Goal: Find contact information: Find contact information

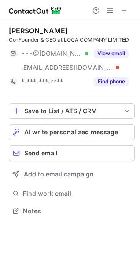
scroll to position [205, 140]
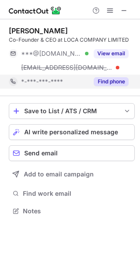
click at [107, 84] on button "Find phone" at bounding box center [111, 81] width 35 height 9
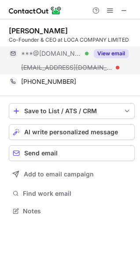
click at [105, 54] on button "View email" at bounding box center [111, 53] width 35 height 9
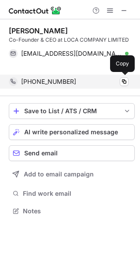
scroll to position [191, 140]
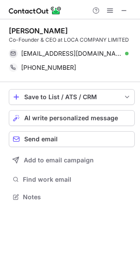
drag, startPoint x: 126, startPoint y: 7, endPoint x: 58, endPoint y: 12, distance: 68.3
click at [126, 7] on span at bounding box center [123, 10] width 7 height 7
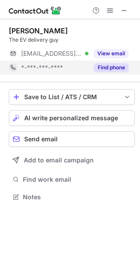
click at [111, 69] on button "Find phone" at bounding box center [111, 67] width 35 height 9
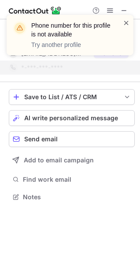
click at [127, 23] on span at bounding box center [126, 22] width 7 height 9
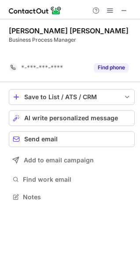
scroll to position [177, 140]
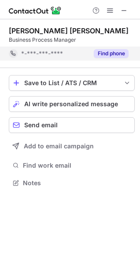
click at [113, 54] on button "Find phone" at bounding box center [111, 53] width 35 height 9
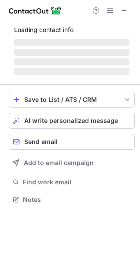
scroll to position [191, 140]
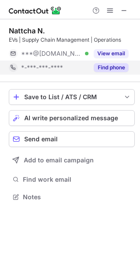
click at [104, 70] on button "Find phone" at bounding box center [111, 67] width 35 height 9
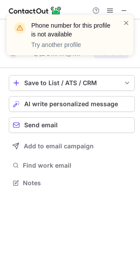
scroll to position [177, 140]
click at [122, 22] on div "Phone number for this profile is not available Try another profile" at bounding box center [66, 34] width 112 height 33
click at [121, 23] on div "Phone number for this profile is not available Try another profile" at bounding box center [66, 34] width 112 height 33
click at [124, 23] on span at bounding box center [126, 22] width 7 height 9
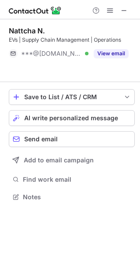
scroll to position [4, 4]
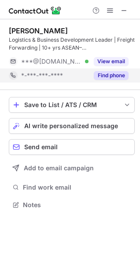
click at [118, 69] on div "Find phone" at bounding box center [108, 76] width 40 height 14
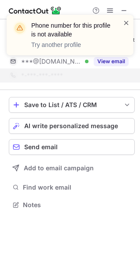
click at [124, 23] on span at bounding box center [126, 22] width 7 height 9
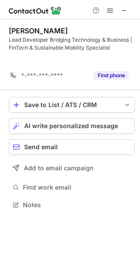
scroll to position [184, 140]
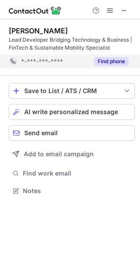
click at [108, 62] on button "Find phone" at bounding box center [111, 61] width 35 height 9
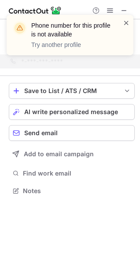
click at [123, 23] on span at bounding box center [126, 22] width 7 height 9
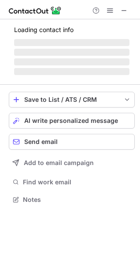
scroll to position [199, 140]
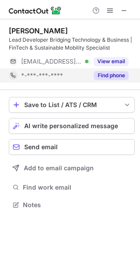
click at [115, 75] on button "Find phone" at bounding box center [111, 75] width 35 height 9
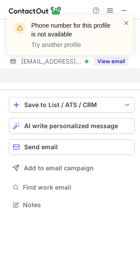
scroll to position [184, 140]
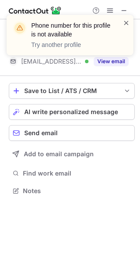
click at [123, 23] on span at bounding box center [126, 22] width 7 height 9
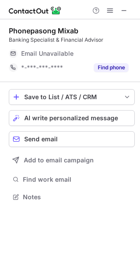
scroll to position [191, 140]
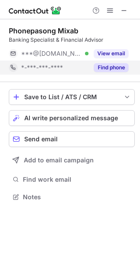
click at [112, 66] on button "Find phone" at bounding box center [111, 67] width 35 height 9
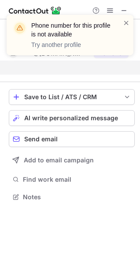
scroll to position [177, 140]
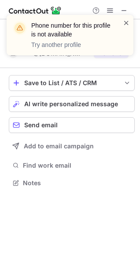
click at [123, 25] on span at bounding box center [126, 22] width 7 height 9
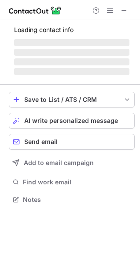
scroll to position [191, 140]
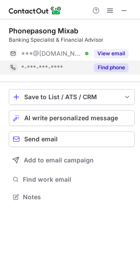
click at [102, 68] on button "Find phone" at bounding box center [111, 67] width 35 height 9
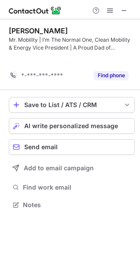
scroll to position [184, 140]
